Goal: Find specific page/section: Find specific page/section

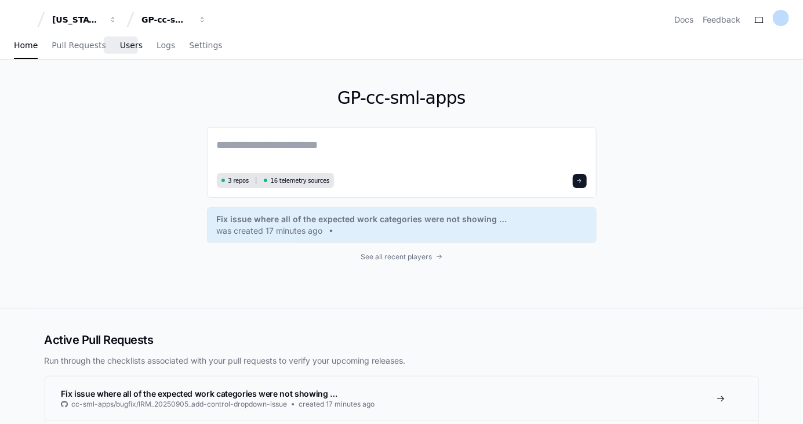
click at [128, 54] on link "Users" at bounding box center [131, 45] width 23 height 27
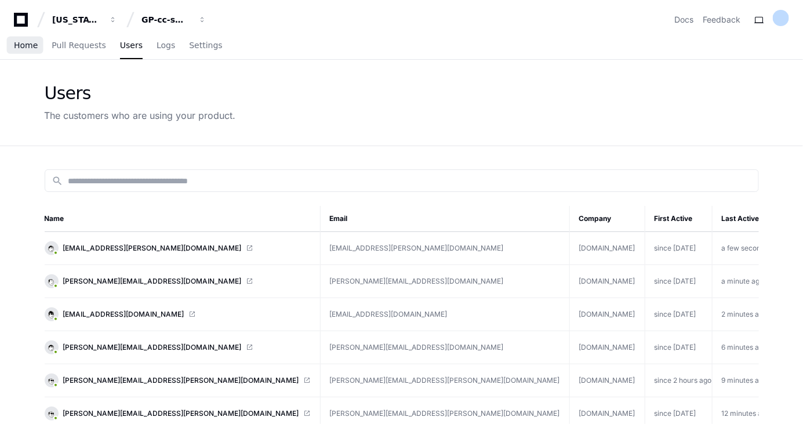
click at [31, 45] on span "Home" at bounding box center [26, 45] width 24 height 7
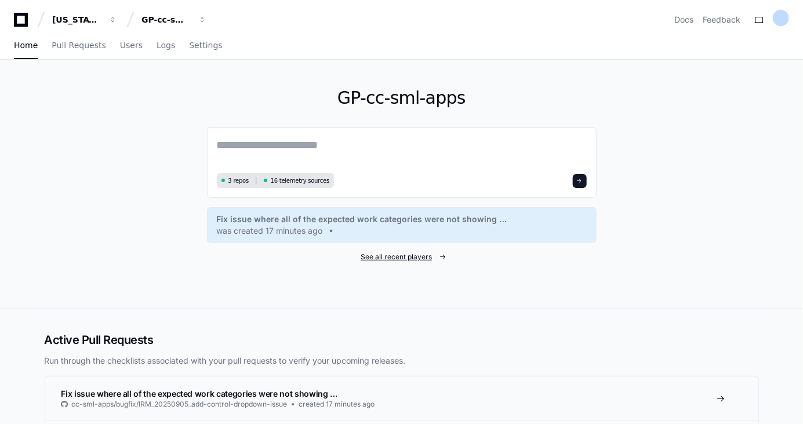
click at [397, 255] on span "See all recent players" at bounding box center [396, 256] width 71 height 9
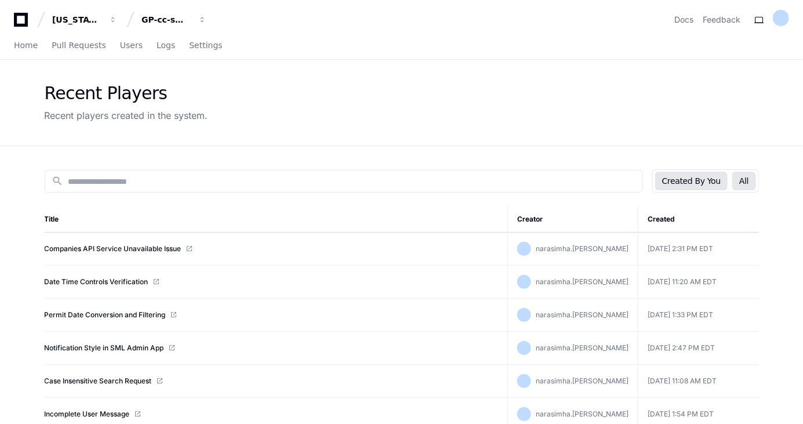
click at [755, 177] on button "All" at bounding box center [744, 181] width 23 height 19
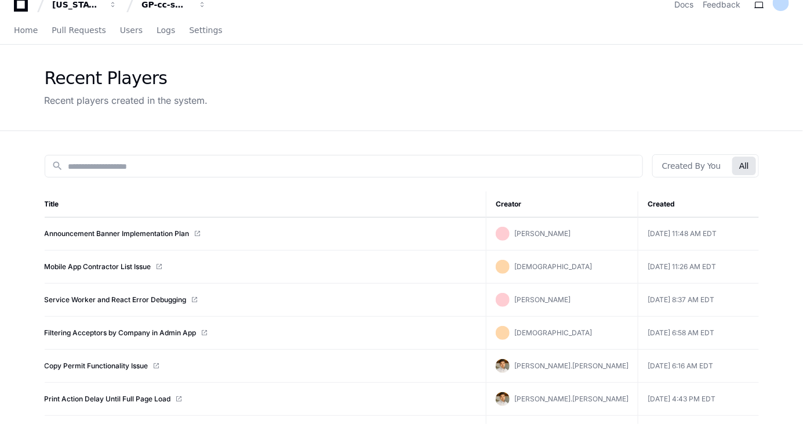
scroll to position [17, 0]
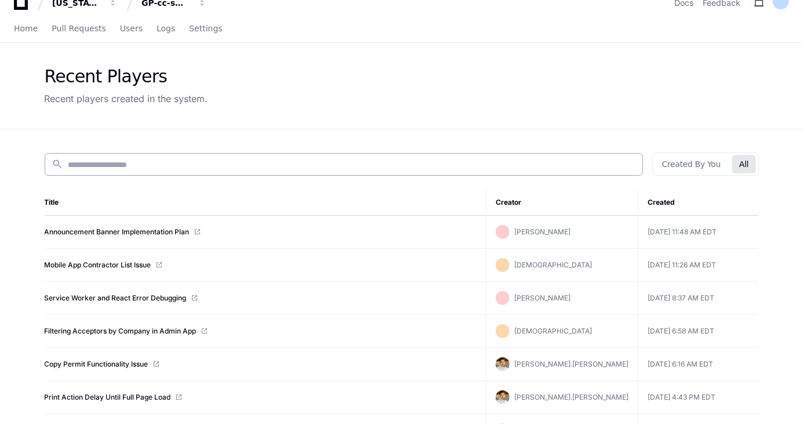
click at [368, 172] on div "search" at bounding box center [344, 164] width 599 height 23
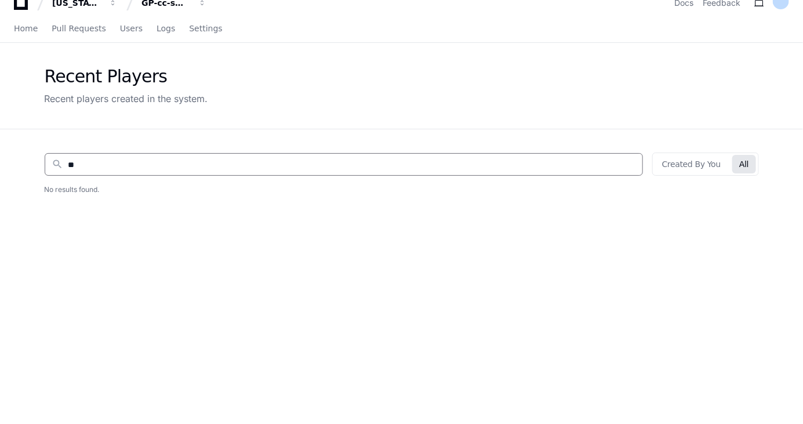
type input "*"
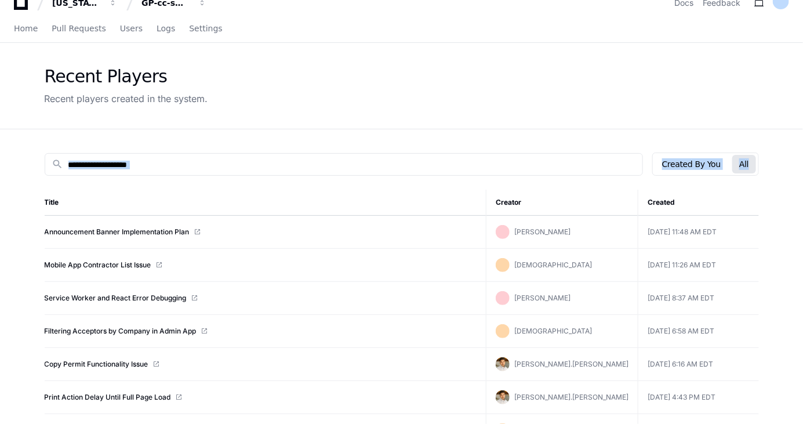
drag, startPoint x: 368, startPoint y: 172, endPoint x: 807, endPoint y: 306, distance: 459.0
click at [356, 173] on div "search" at bounding box center [344, 164] width 599 height 23
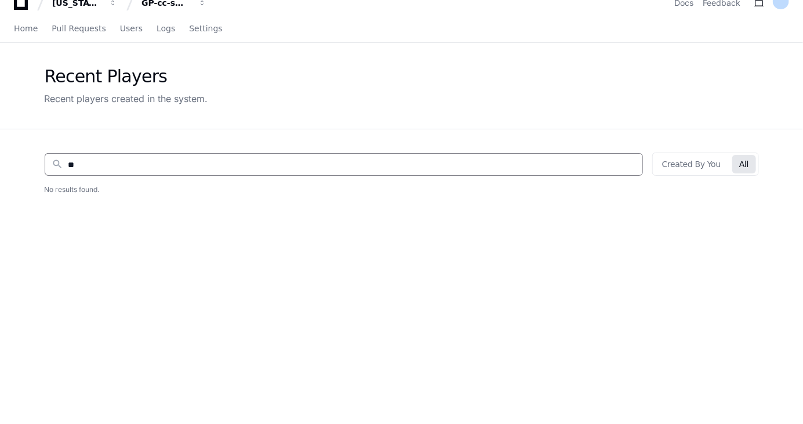
type input "*"
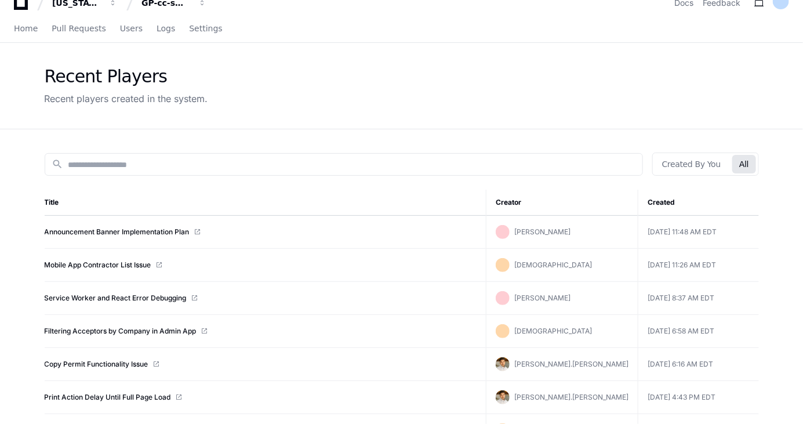
drag, startPoint x: 803, startPoint y: 145, endPoint x: 807, endPoint y: 204, distance: 59.3
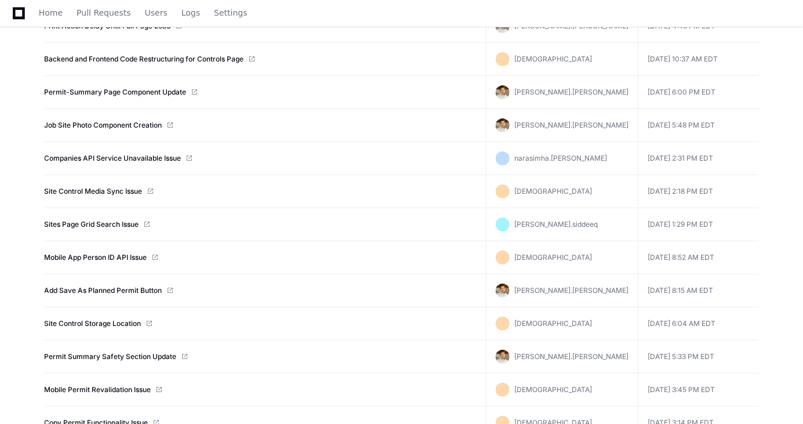
click at [784, 204] on app-recent-players "Recent Players Recent players created in the system. search Created By You All …" at bounding box center [401, 194] width 803 height 1044
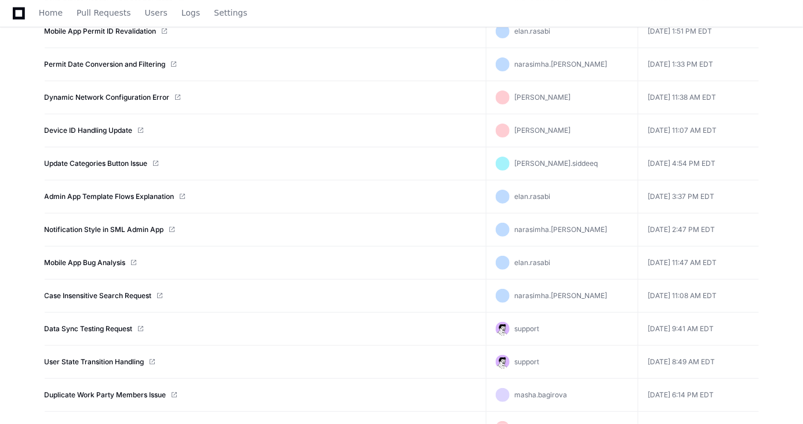
scroll to position [0, 0]
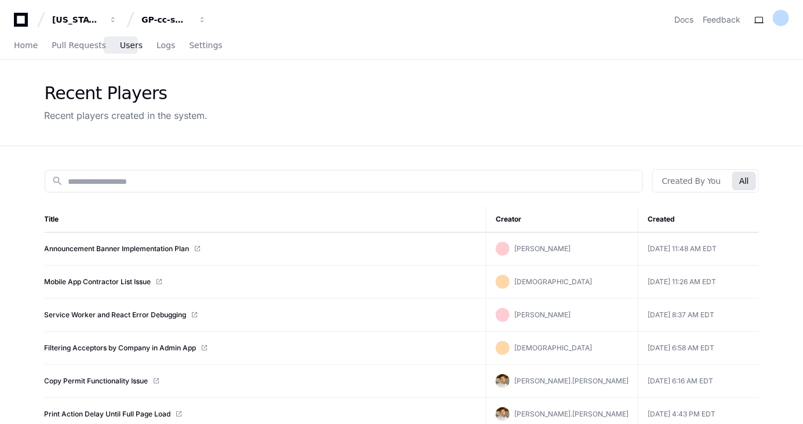
click at [122, 45] on span "Users" at bounding box center [131, 45] width 23 height 7
